Goal: Find specific fact: Find contact information

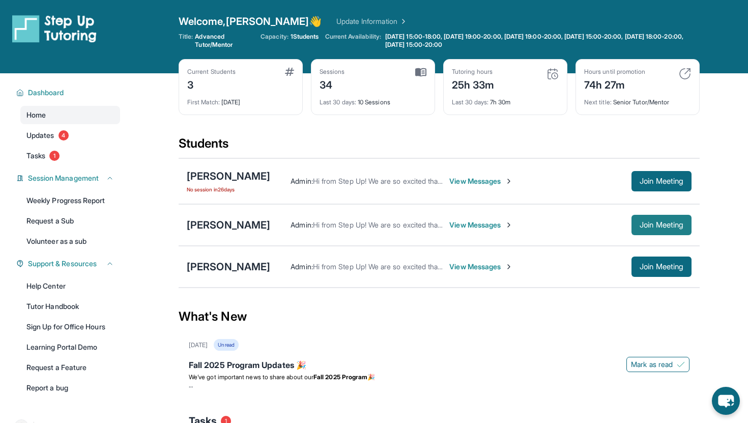
click at [648, 219] on button "Join Meeting" at bounding box center [662, 225] width 60 height 20
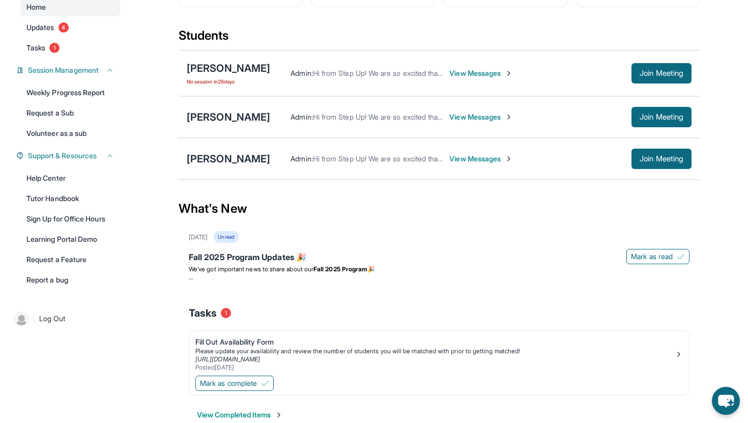
scroll to position [126, 0]
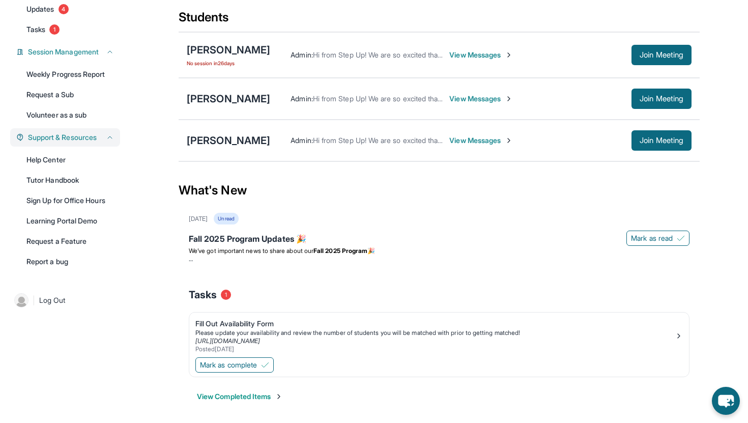
click at [103, 136] on button "Support & Resources" at bounding box center [69, 137] width 90 height 10
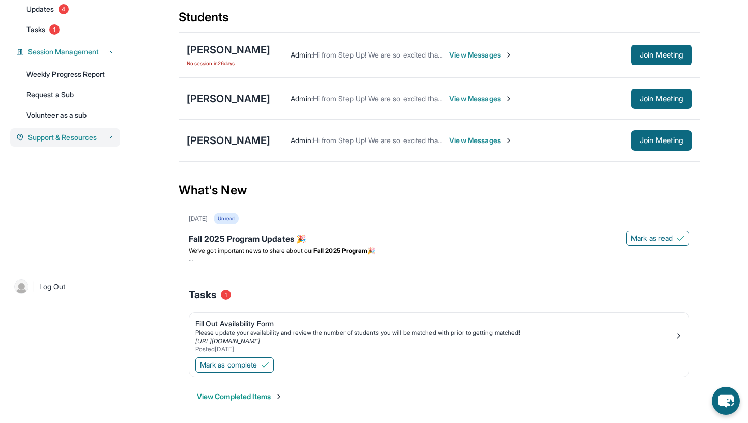
click at [103, 136] on button "Support & Resources" at bounding box center [69, 137] width 90 height 10
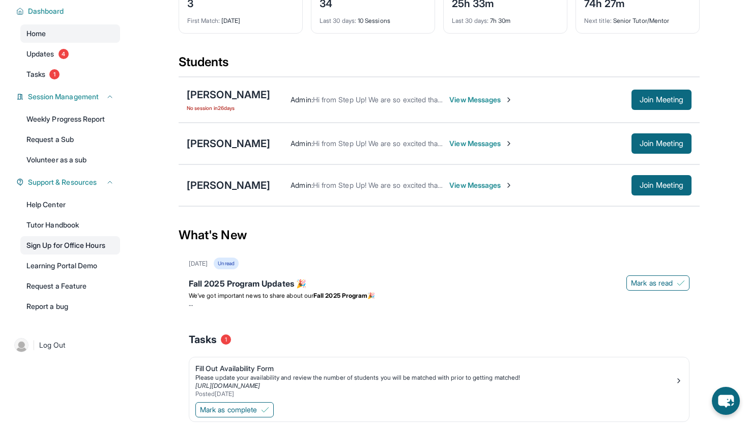
scroll to position [82, 0]
click at [231, 185] on div "[PERSON_NAME]" at bounding box center [228, 185] width 83 height 14
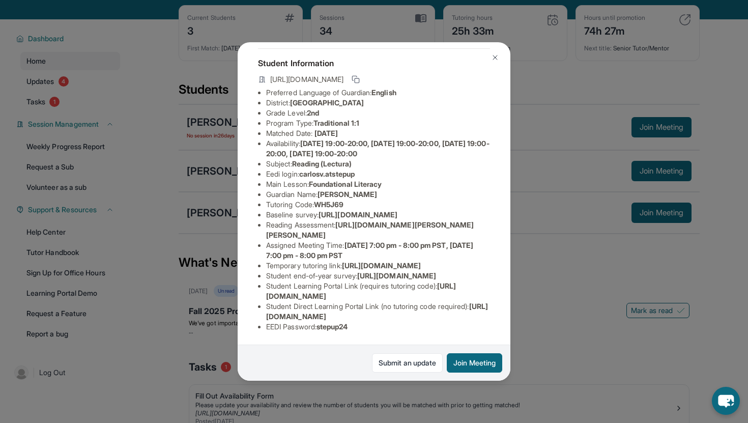
scroll to position [82, 0]
drag, startPoint x: 303, startPoint y: 142, endPoint x: 366, endPoint y: 137, distance: 62.8
click at [366, 169] on li "Eedi login : [PERSON_NAME].atstepup" at bounding box center [378, 174] width 224 height 10
copy span "carlosv.atstepup"
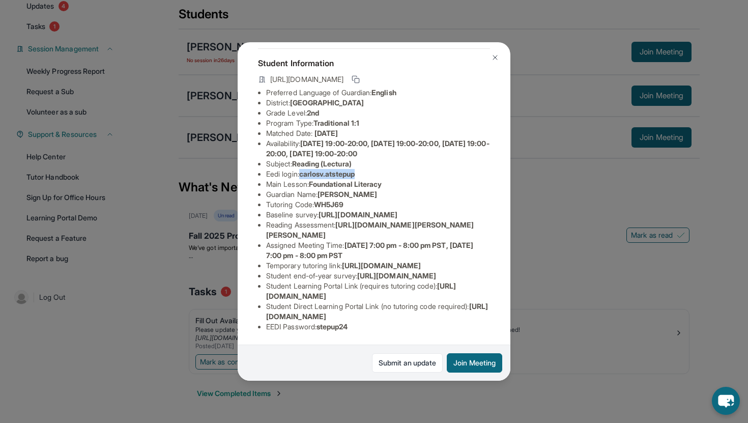
scroll to position [140, 0]
click at [340, 326] on span "stepup24" at bounding box center [333, 326] width 32 height 9
copy span "stepup24"
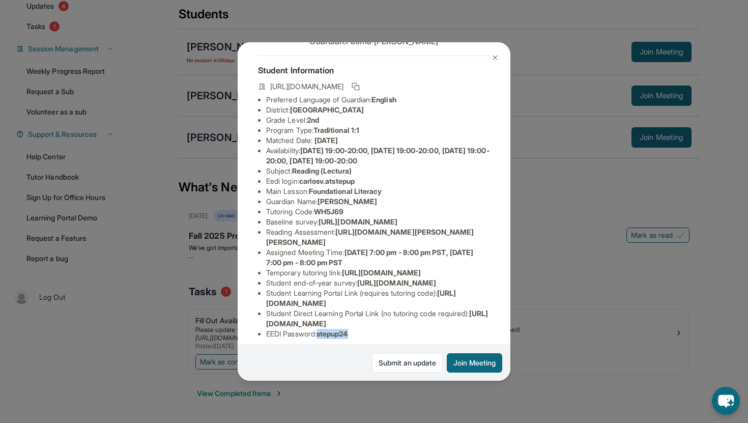
scroll to position [0, 0]
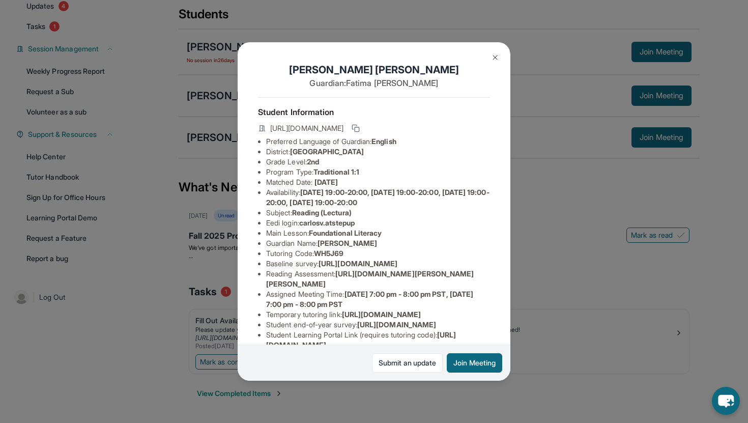
click at [328, 228] on span "Foundational Literacy" at bounding box center [345, 232] width 73 height 9
click at [326, 224] on span "carlosv.atstepup" at bounding box center [326, 222] width 55 height 9
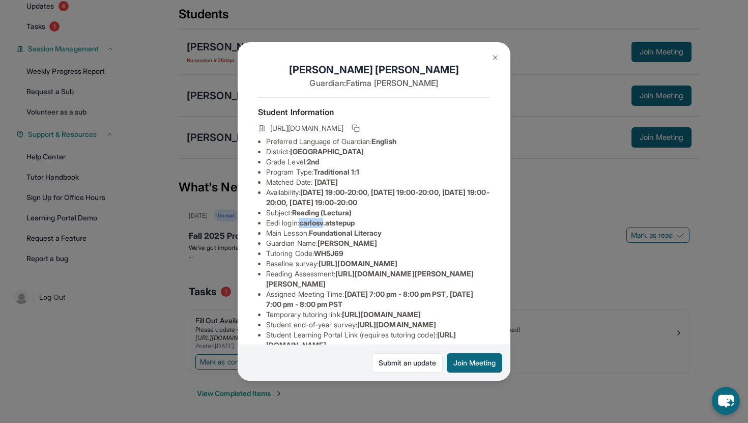
click at [326, 224] on span "carlosv.atstepup" at bounding box center [326, 222] width 55 height 9
click at [373, 222] on li "Eedi login : [PERSON_NAME].atstepup" at bounding box center [378, 223] width 224 height 10
drag, startPoint x: 367, startPoint y: 222, endPoint x: 304, endPoint y: 222, distance: 62.6
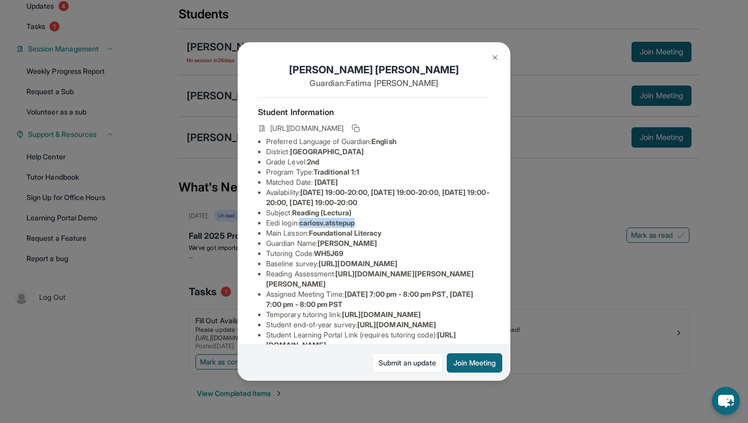
click at [304, 222] on li "Eedi login : [PERSON_NAME].atstepup" at bounding box center [378, 223] width 224 height 10
copy span "carlosv.atstepup"
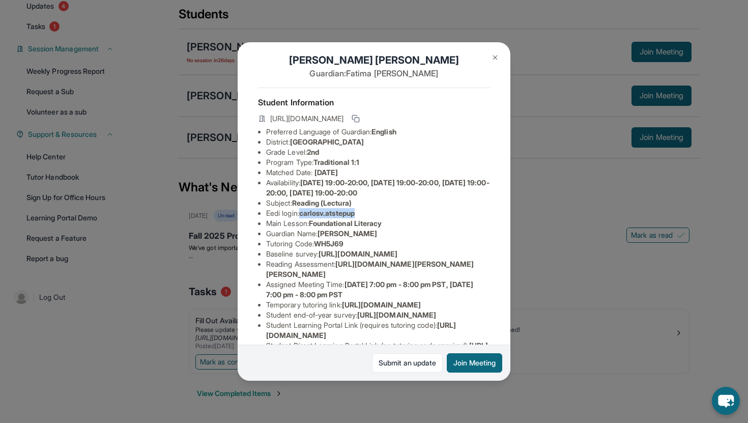
scroll to position [13, 0]
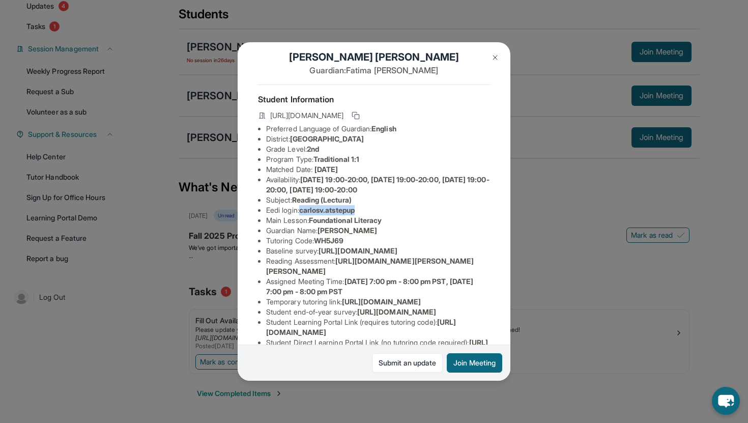
click at [497, 56] on img at bounding box center [495, 57] width 8 height 8
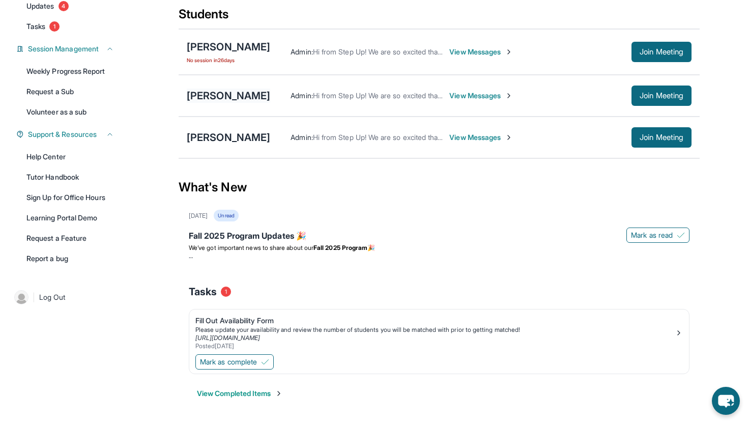
click at [225, 93] on div "[PERSON_NAME]" at bounding box center [228, 96] width 83 height 14
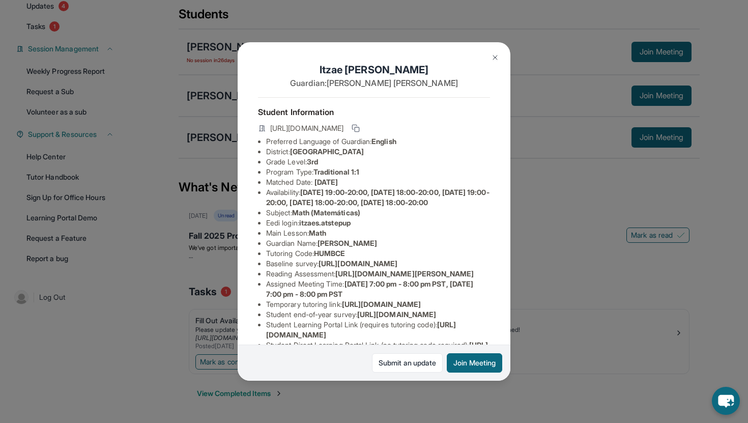
click at [325, 227] on span "itzaes.atstepup" at bounding box center [324, 222] width 51 height 9
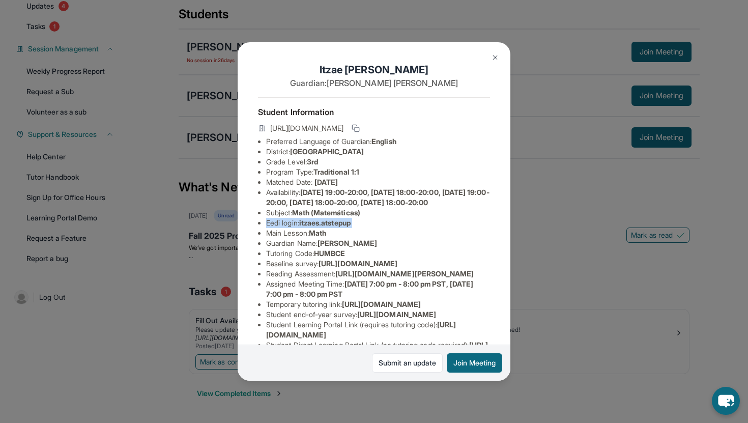
click at [325, 227] on span "itzaes.atstepup" at bounding box center [324, 222] width 51 height 9
click at [360, 217] on span "Math (Matemáticas)" at bounding box center [326, 212] width 68 height 9
drag, startPoint x: 358, startPoint y: 231, endPoint x: 303, endPoint y: 235, distance: 55.1
click at [303, 228] on li "Eedi login : itzaes.atstepup" at bounding box center [378, 223] width 224 height 10
copy span "itzaes.atstepup"
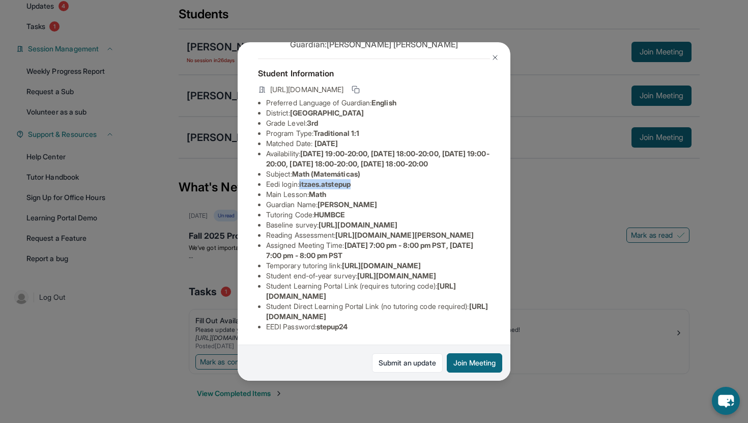
scroll to position [161, 0]
drag, startPoint x: 354, startPoint y: 325, endPoint x: 321, endPoint y: 327, distance: 32.6
click at [321, 327] on span "stepup24" at bounding box center [333, 326] width 32 height 9
copy span "stepup24"
